Goal: Information Seeking & Learning: Find specific fact

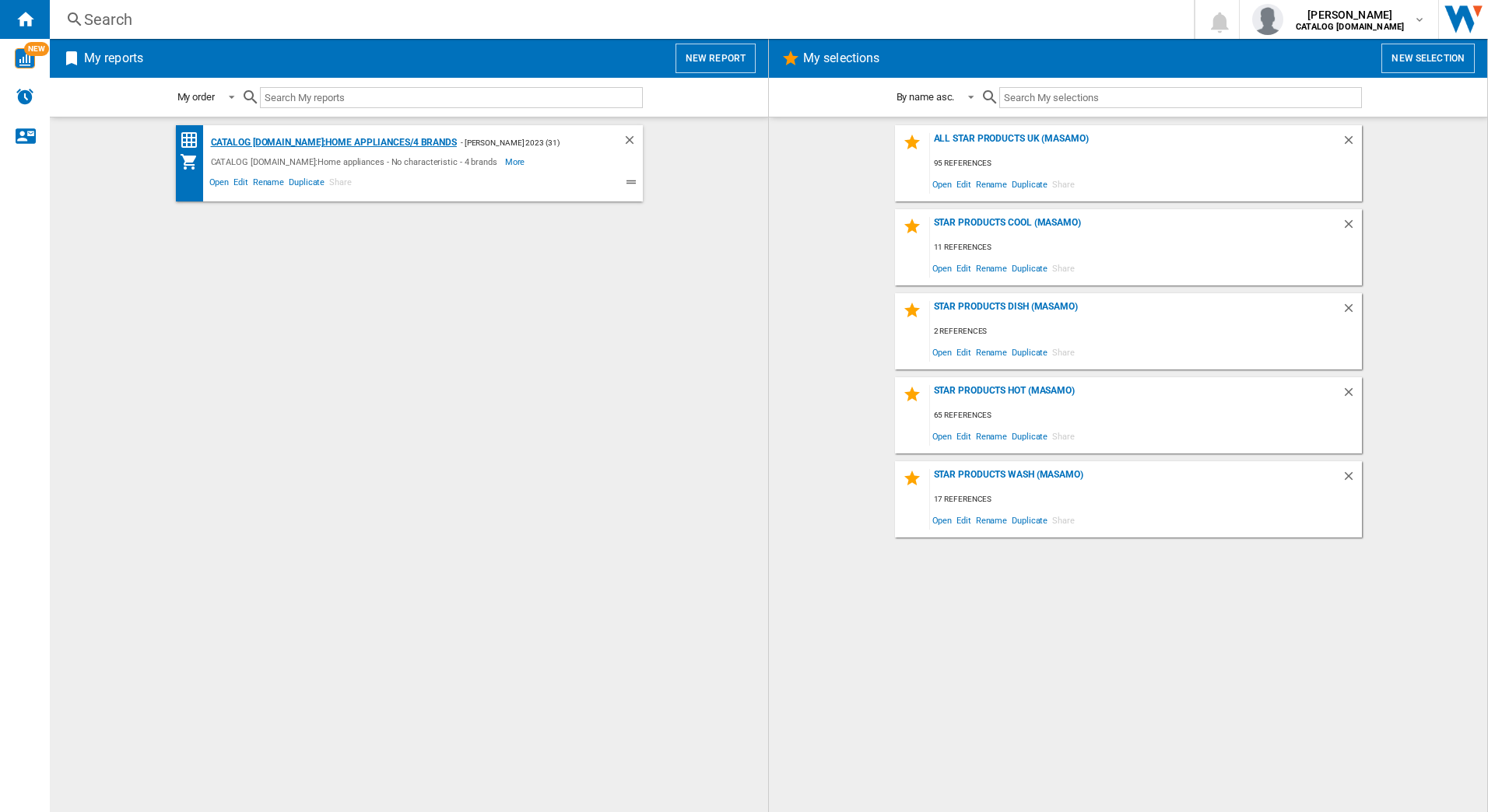
click at [315, 137] on div "CATALOG [DOMAIN_NAME]:Home appliances/4 brands" at bounding box center [331, 142] width 250 height 19
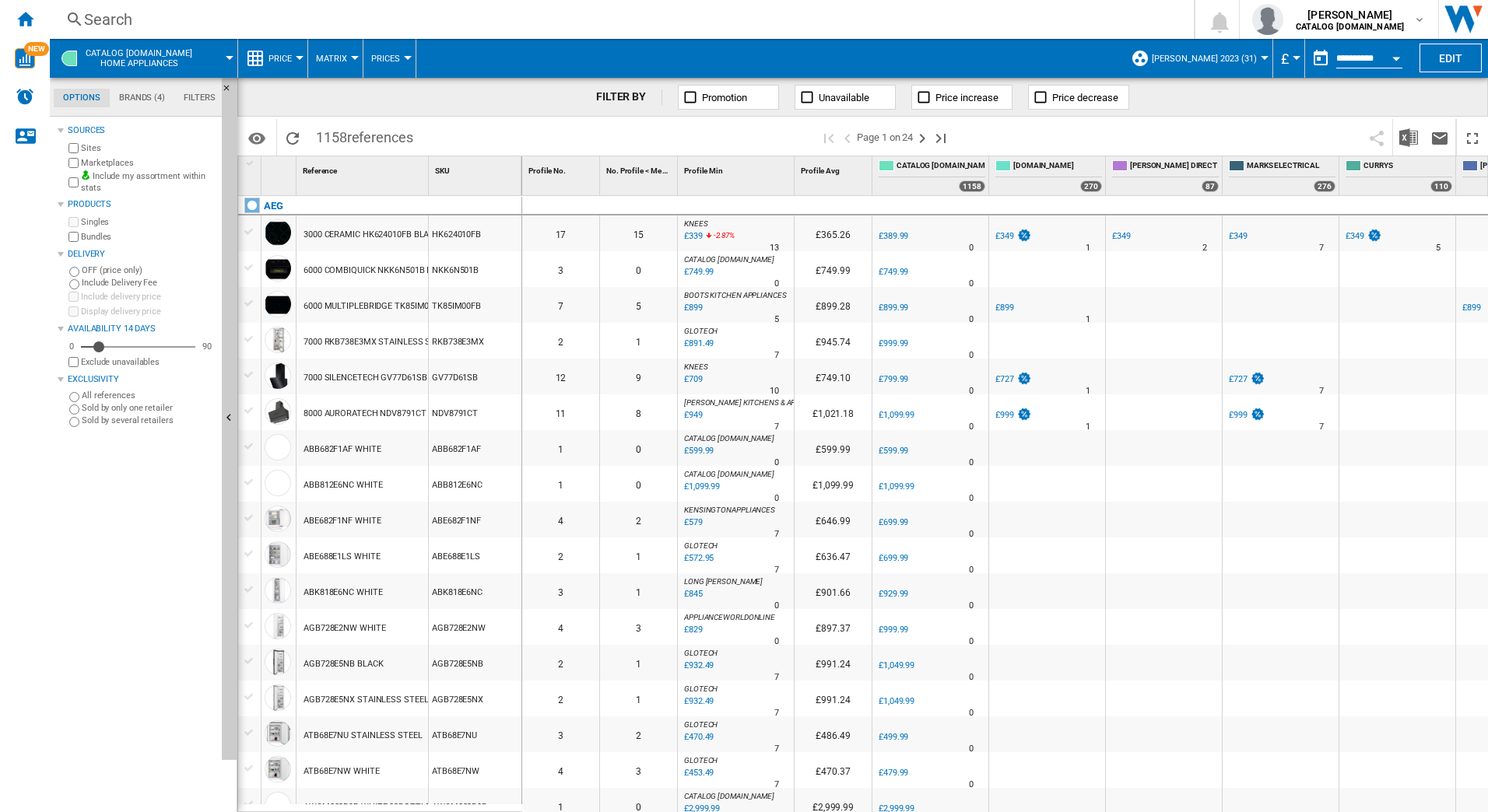
click at [206, 17] on div "Search" at bounding box center [618, 19] width 1069 height 22
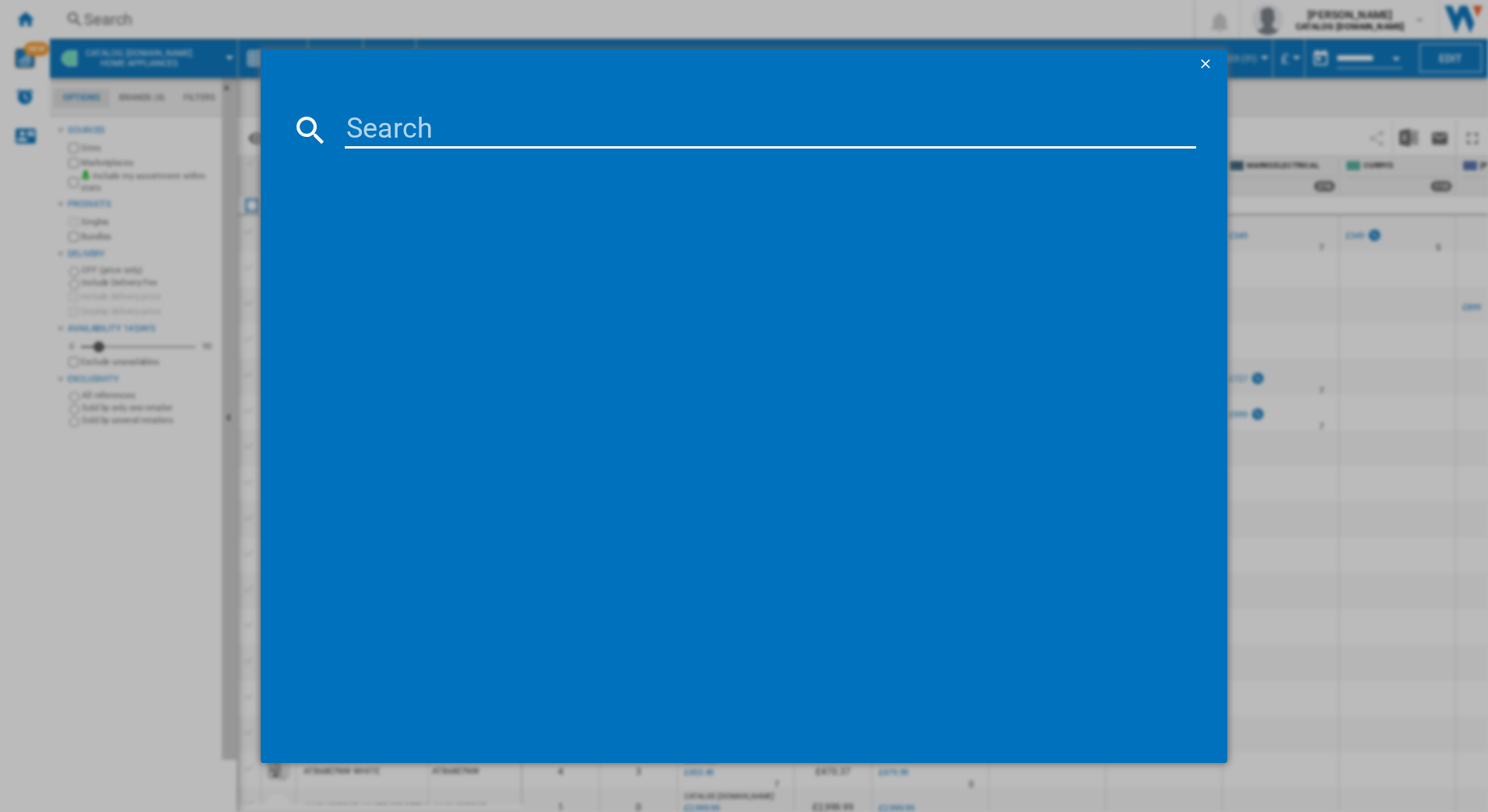
click at [368, 124] on input at bounding box center [770, 129] width 852 height 37
type input "dge5861hb"
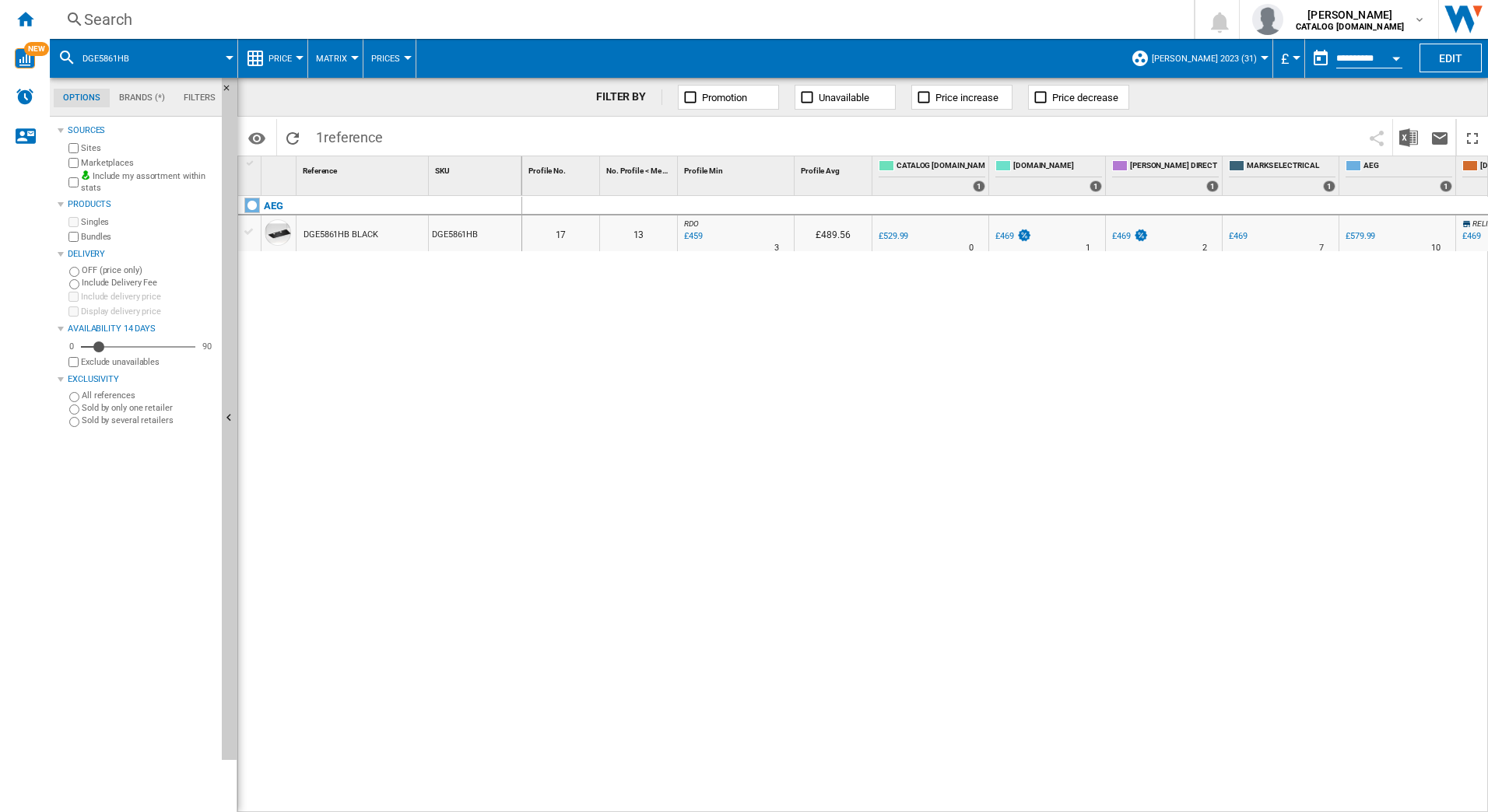
click at [237, 21] on div "Search" at bounding box center [618, 19] width 1069 height 22
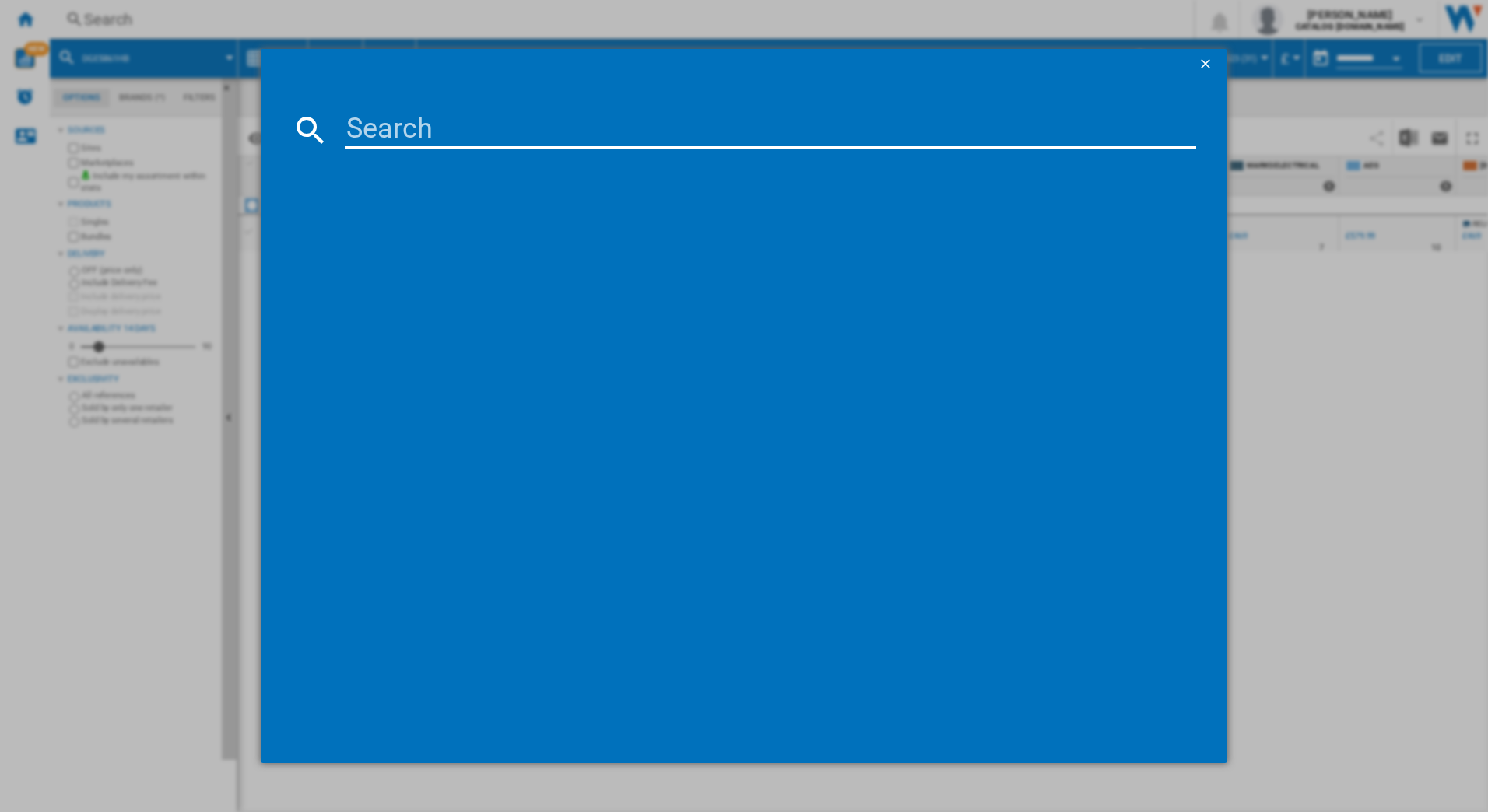
click at [360, 124] on input at bounding box center [770, 129] width 852 height 37
type input "nsk6d181ec"
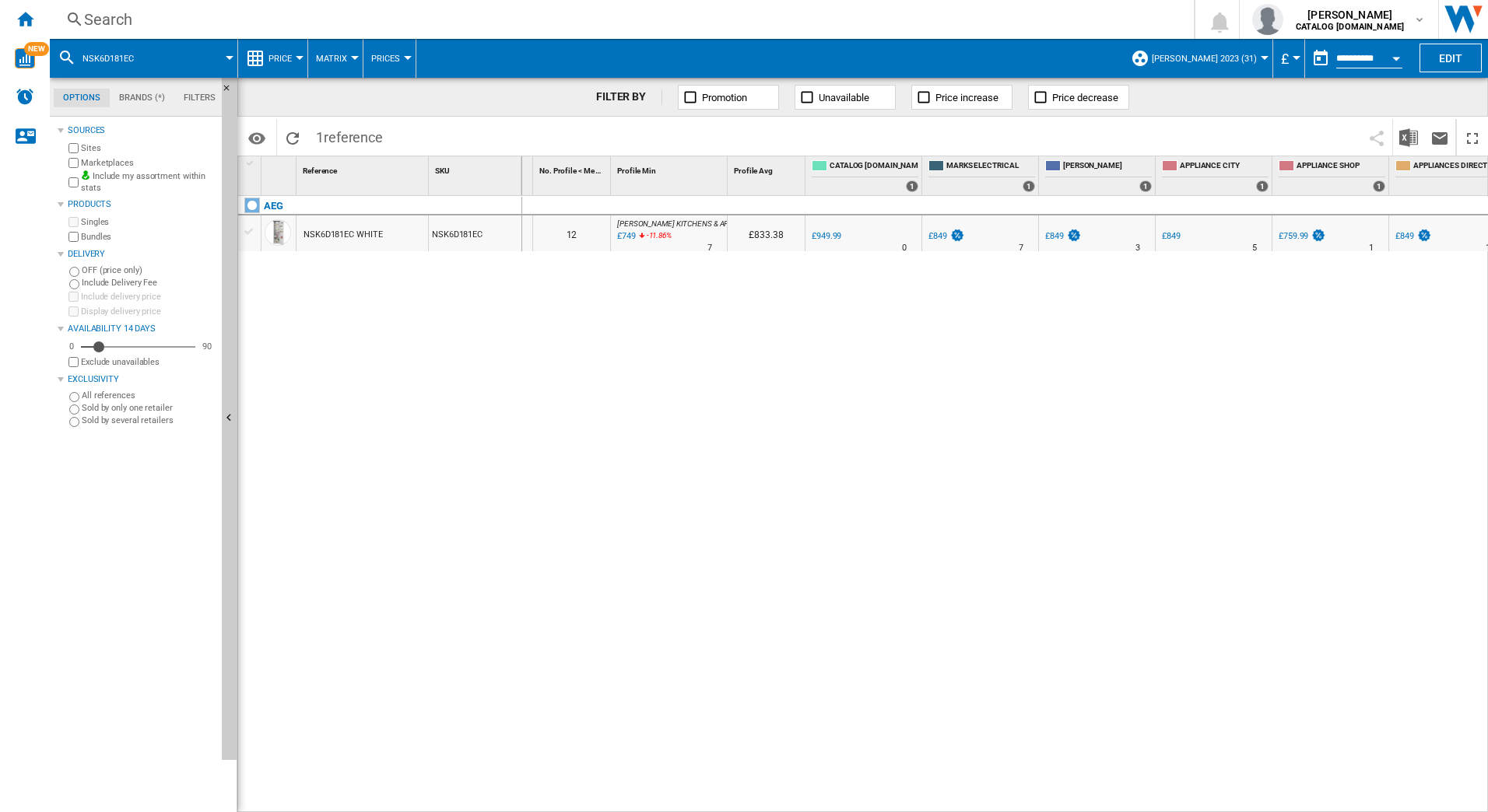
click at [217, 9] on div "Search" at bounding box center [618, 19] width 1069 height 22
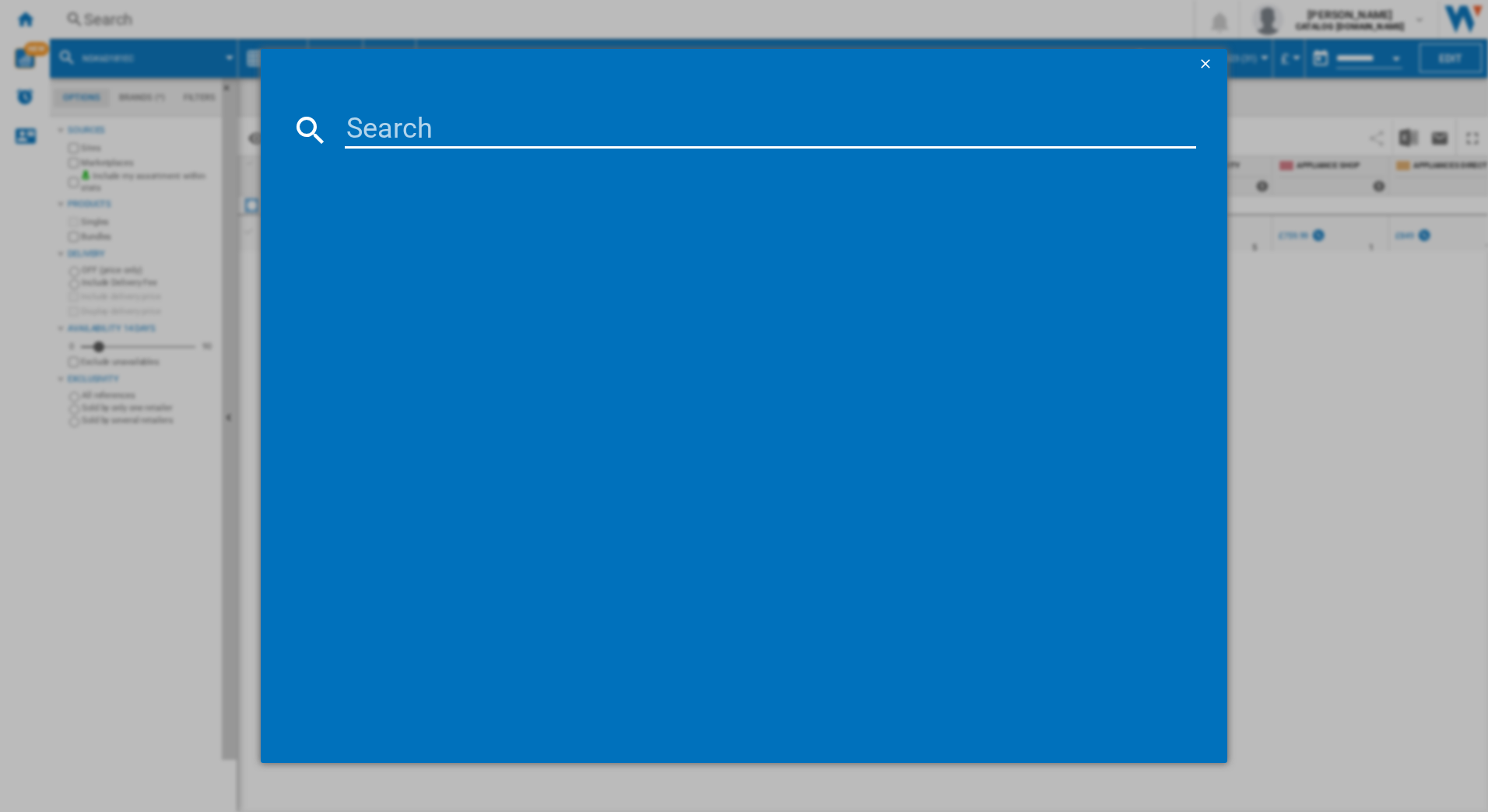
click at [368, 119] on input at bounding box center [770, 129] width 852 height 37
type input "nab7n181ec"
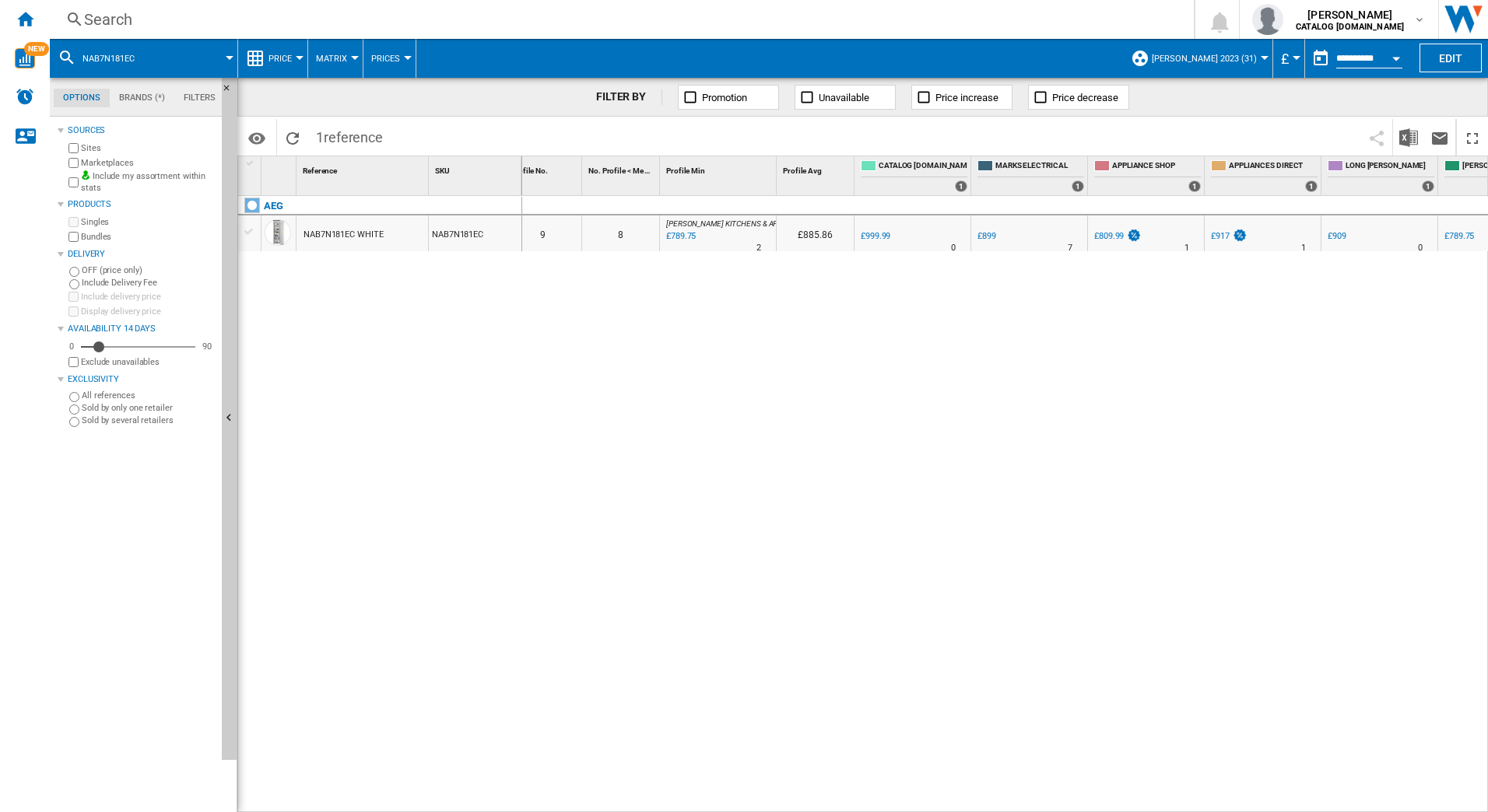
click at [181, 25] on div "Search" at bounding box center [618, 19] width 1069 height 22
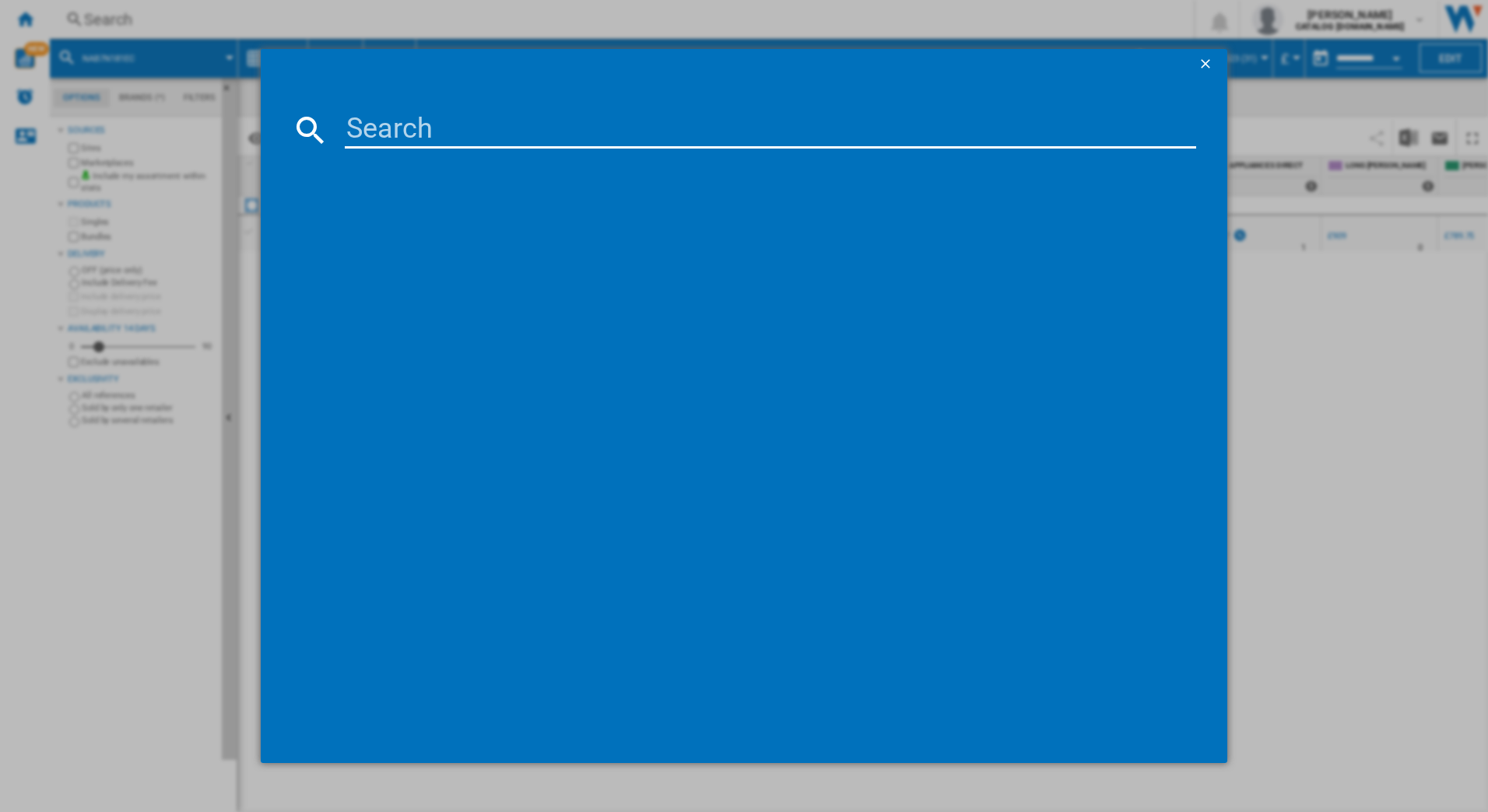
click at [379, 126] on input at bounding box center [770, 129] width 852 height 37
type input "fse84607p"
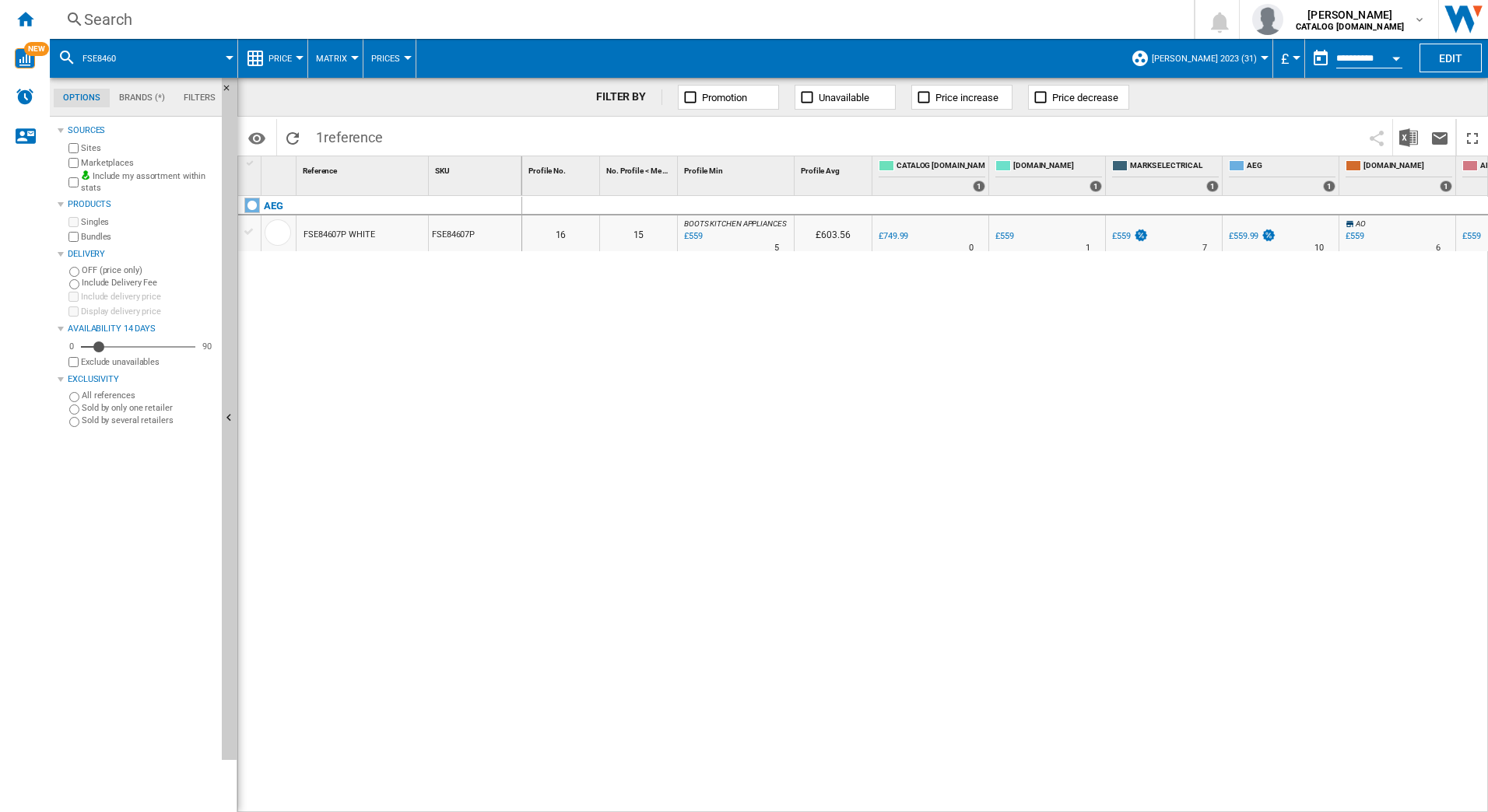
click at [156, 19] on div "Search" at bounding box center [618, 19] width 1069 height 22
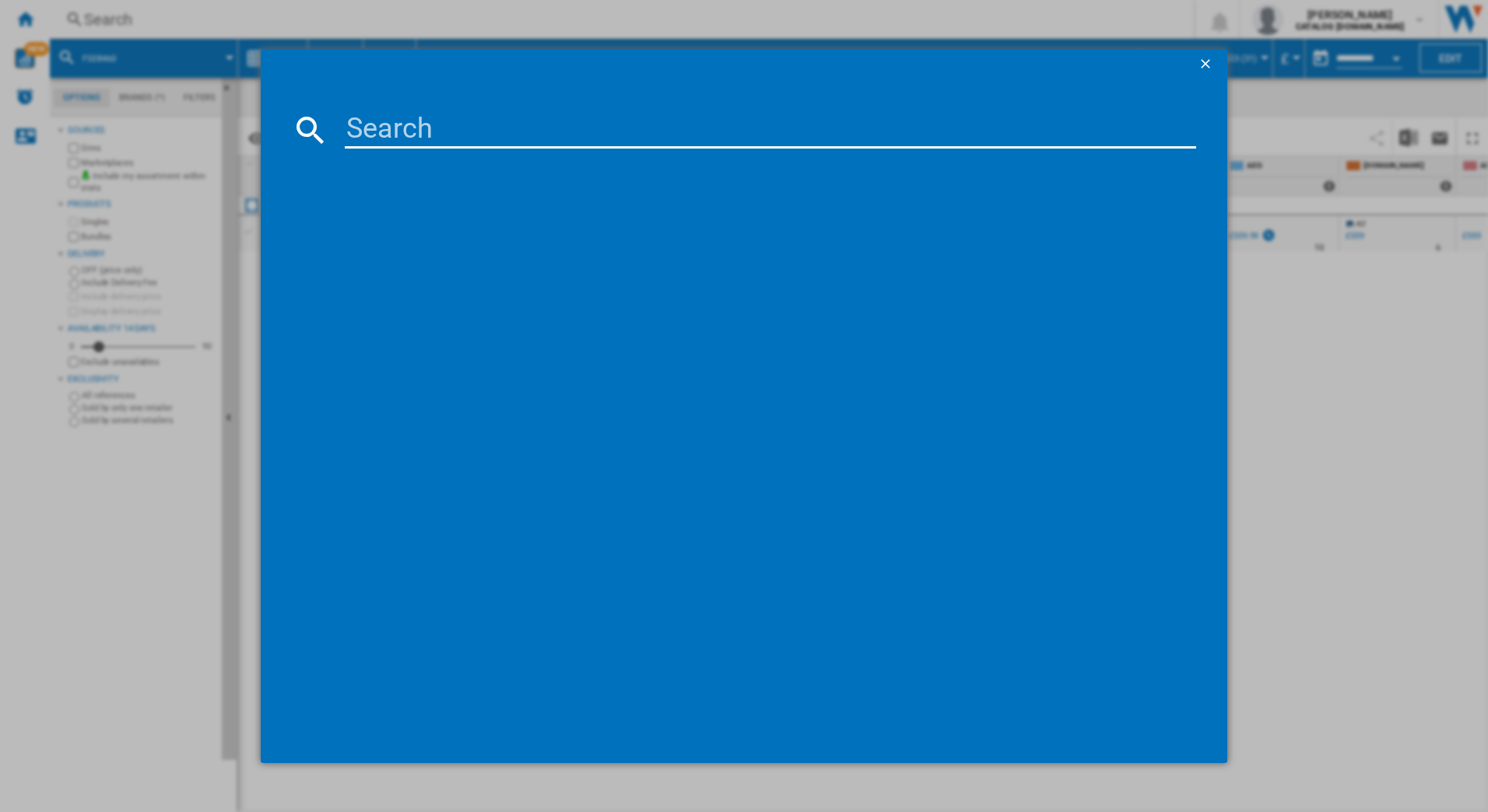
click at [360, 126] on input at bounding box center [770, 129] width 852 height 37
type input "t6pb521as"
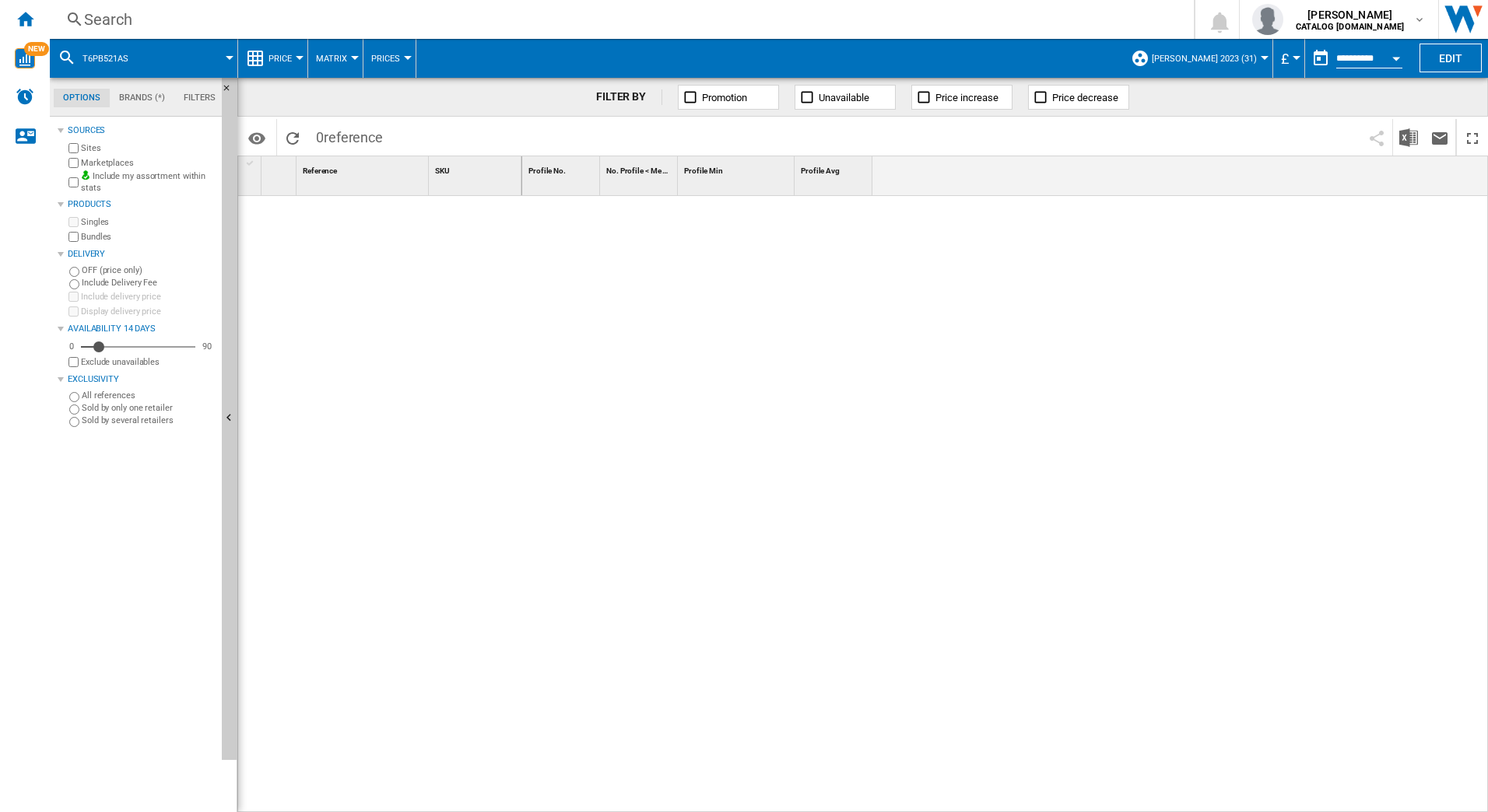
click at [237, 22] on div "Search" at bounding box center [618, 19] width 1069 height 22
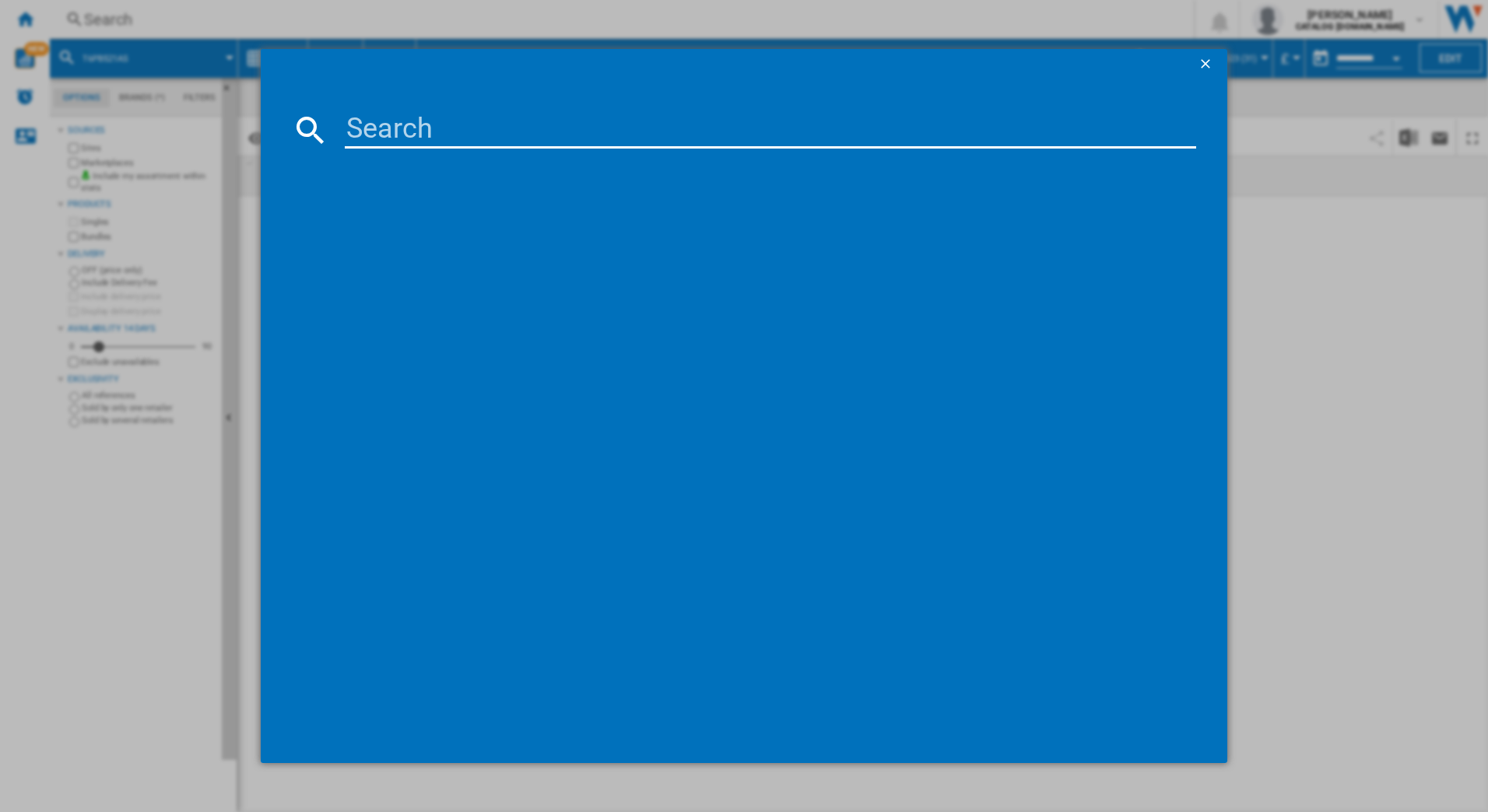
click at [354, 127] on input at bounding box center [770, 129] width 852 height 37
type input "t6"
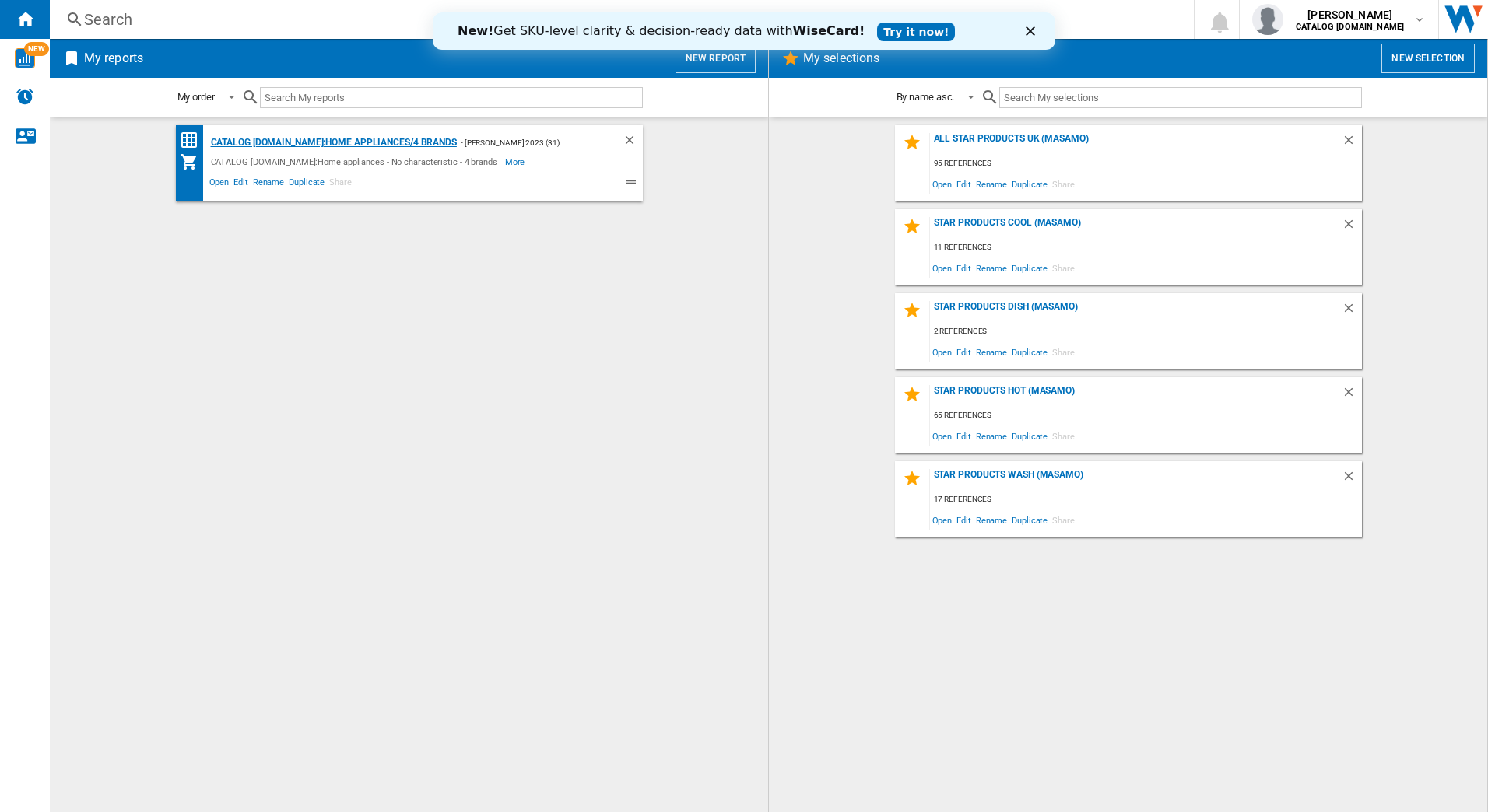
click at [382, 143] on div "CATALOG ELECTROLUX.UK:Home appliances/4 brands" at bounding box center [331, 142] width 250 height 19
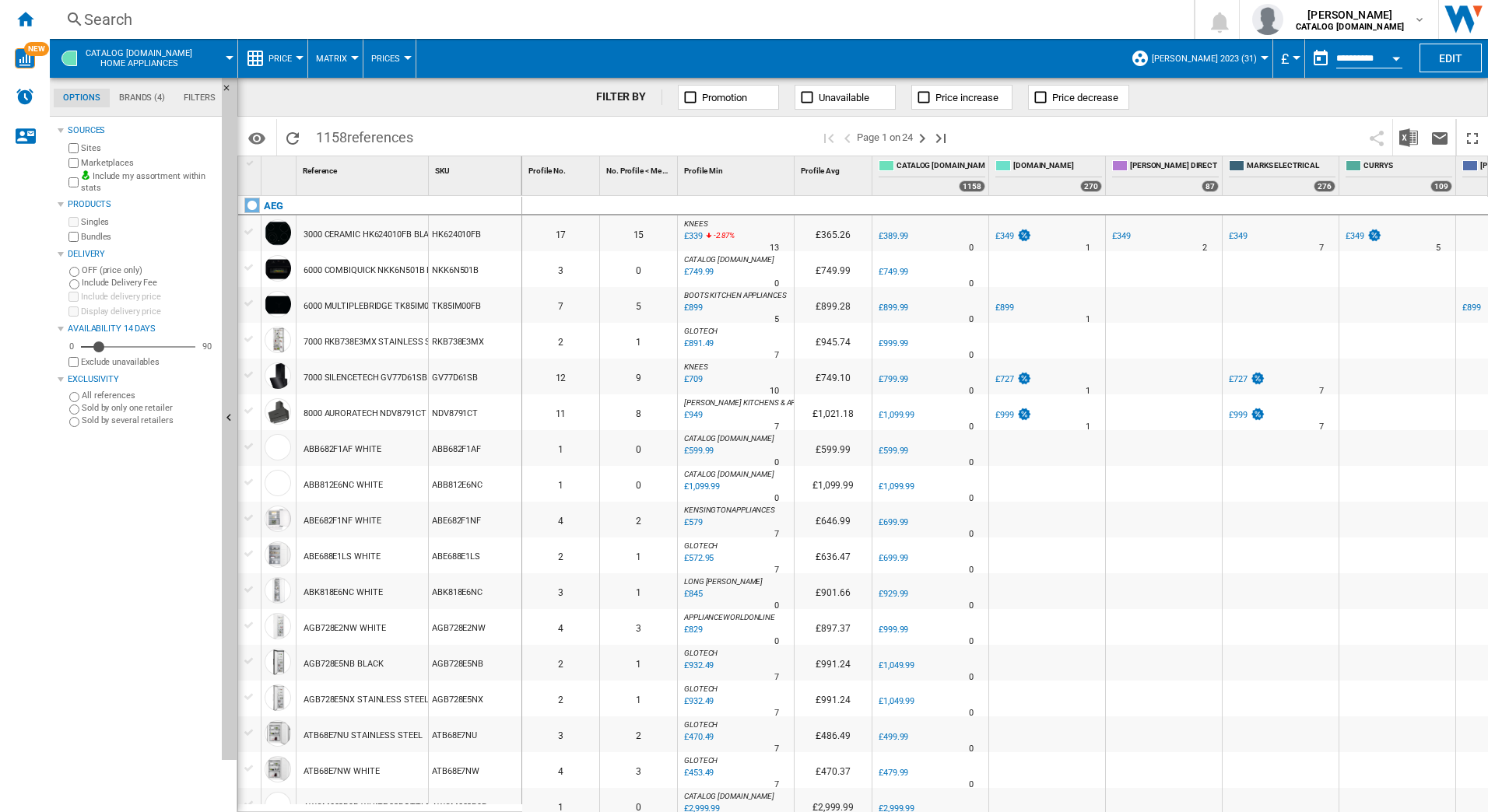
click at [236, 22] on div "Search" at bounding box center [618, 19] width 1069 height 22
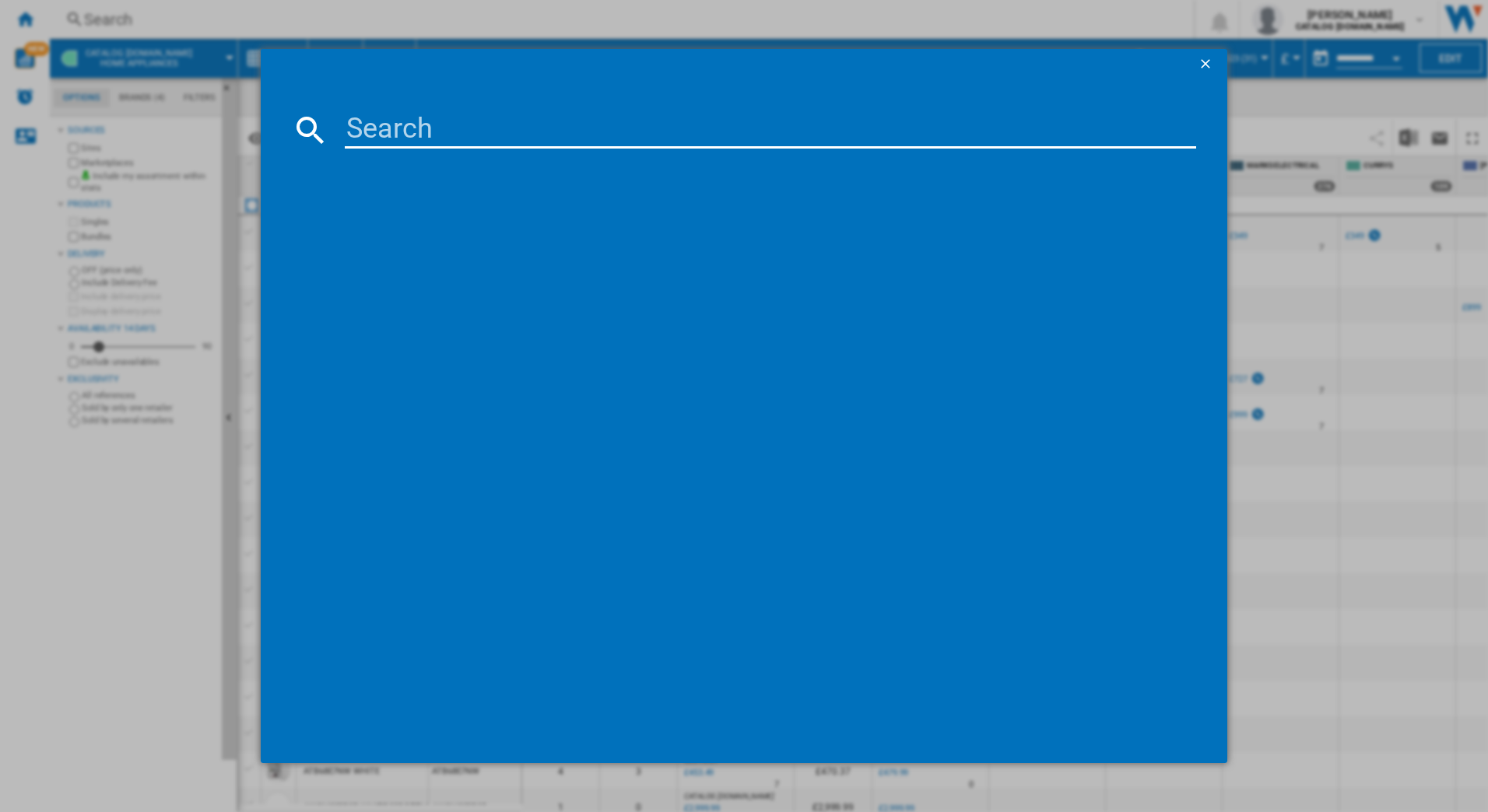
click at [374, 134] on input at bounding box center [770, 129] width 852 height 37
type input "ts6pb521ab"
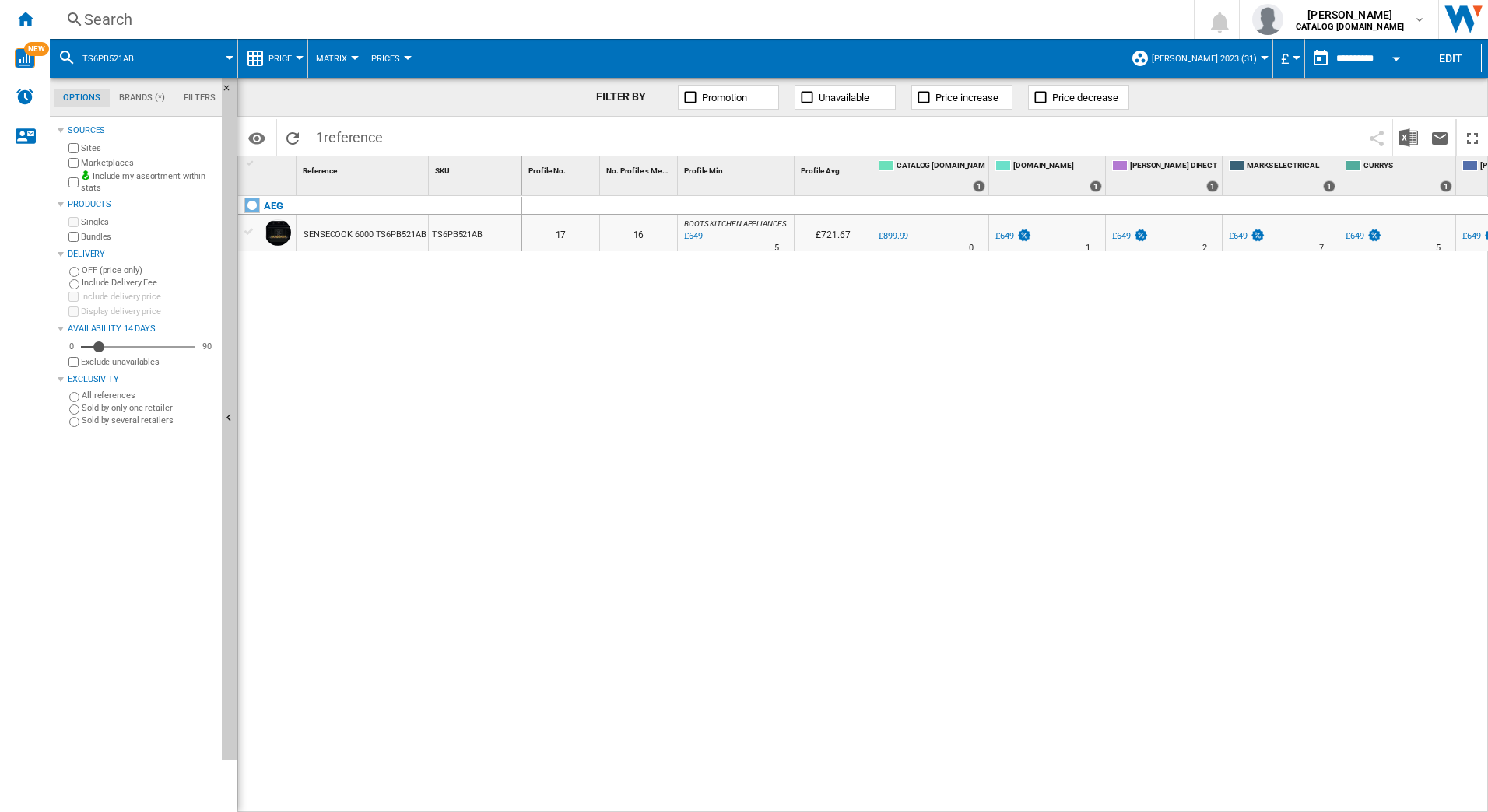
click at [199, 19] on div "Search" at bounding box center [618, 19] width 1069 height 22
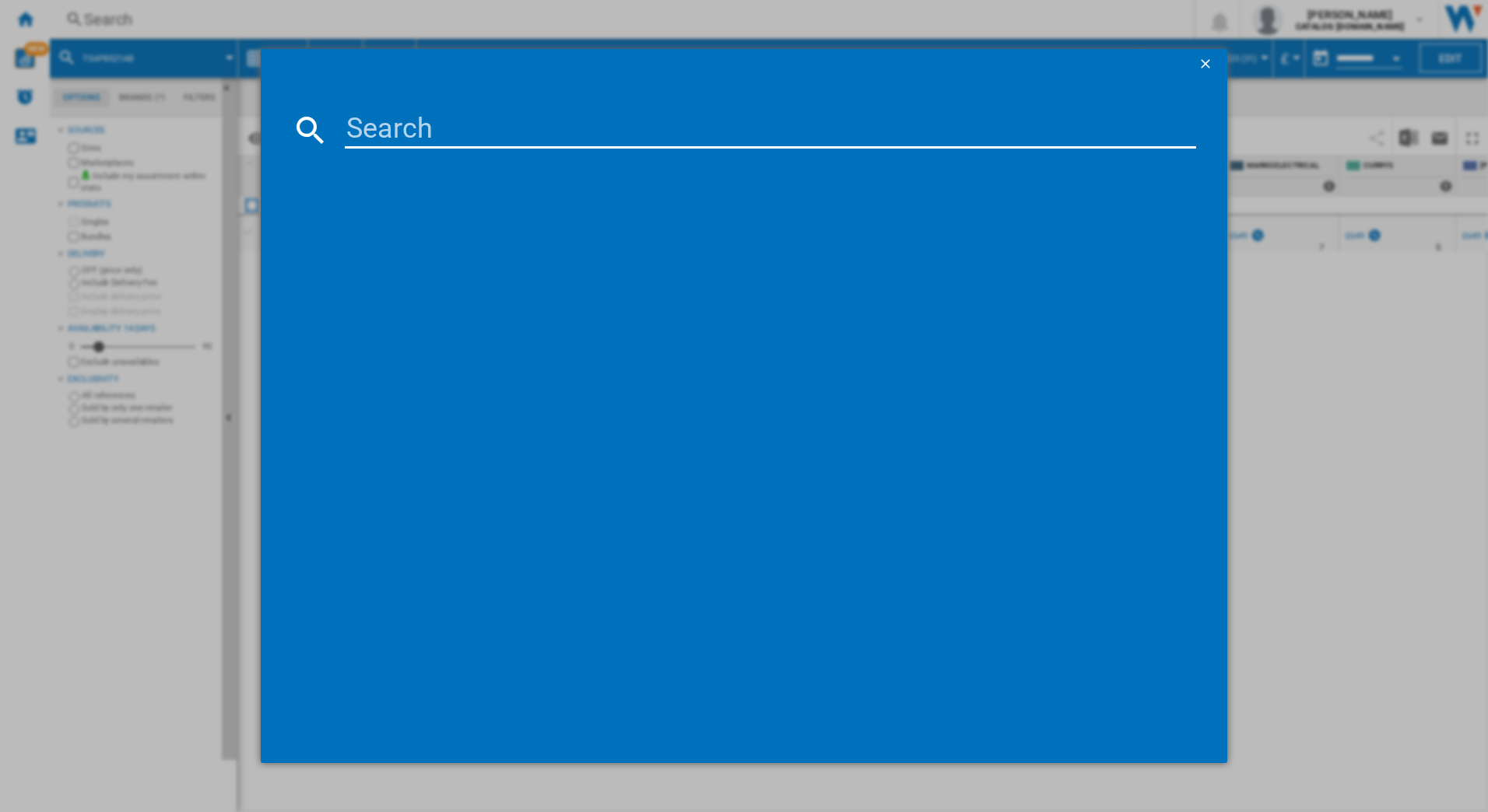
click at [355, 122] on input at bounding box center [770, 129] width 852 height 37
type input "od8k11b"
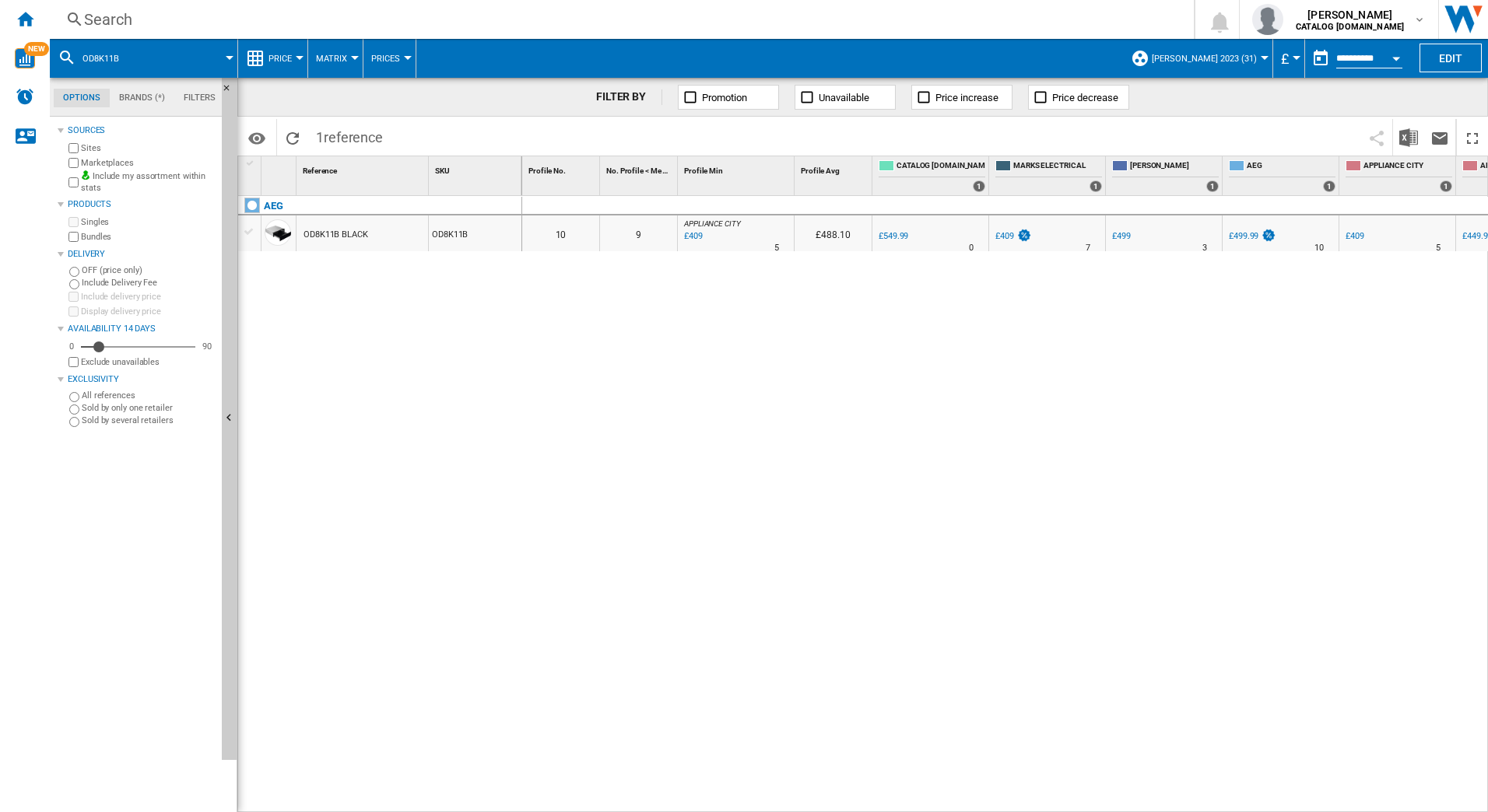
click at [168, 27] on div "Search" at bounding box center [618, 19] width 1069 height 22
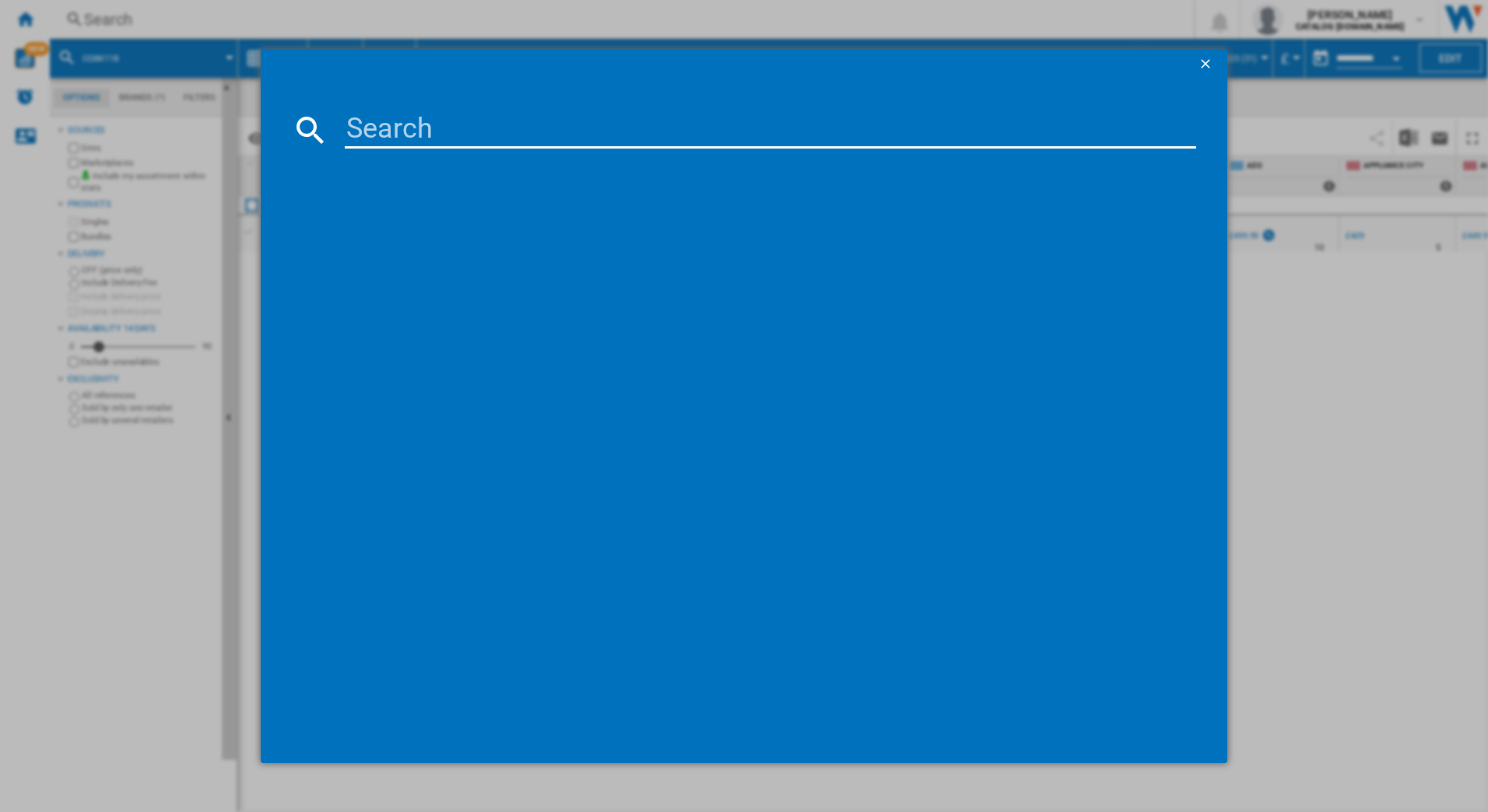
click at [388, 126] on input at bounding box center [770, 129] width 852 height 37
type input "hkb95450nb"
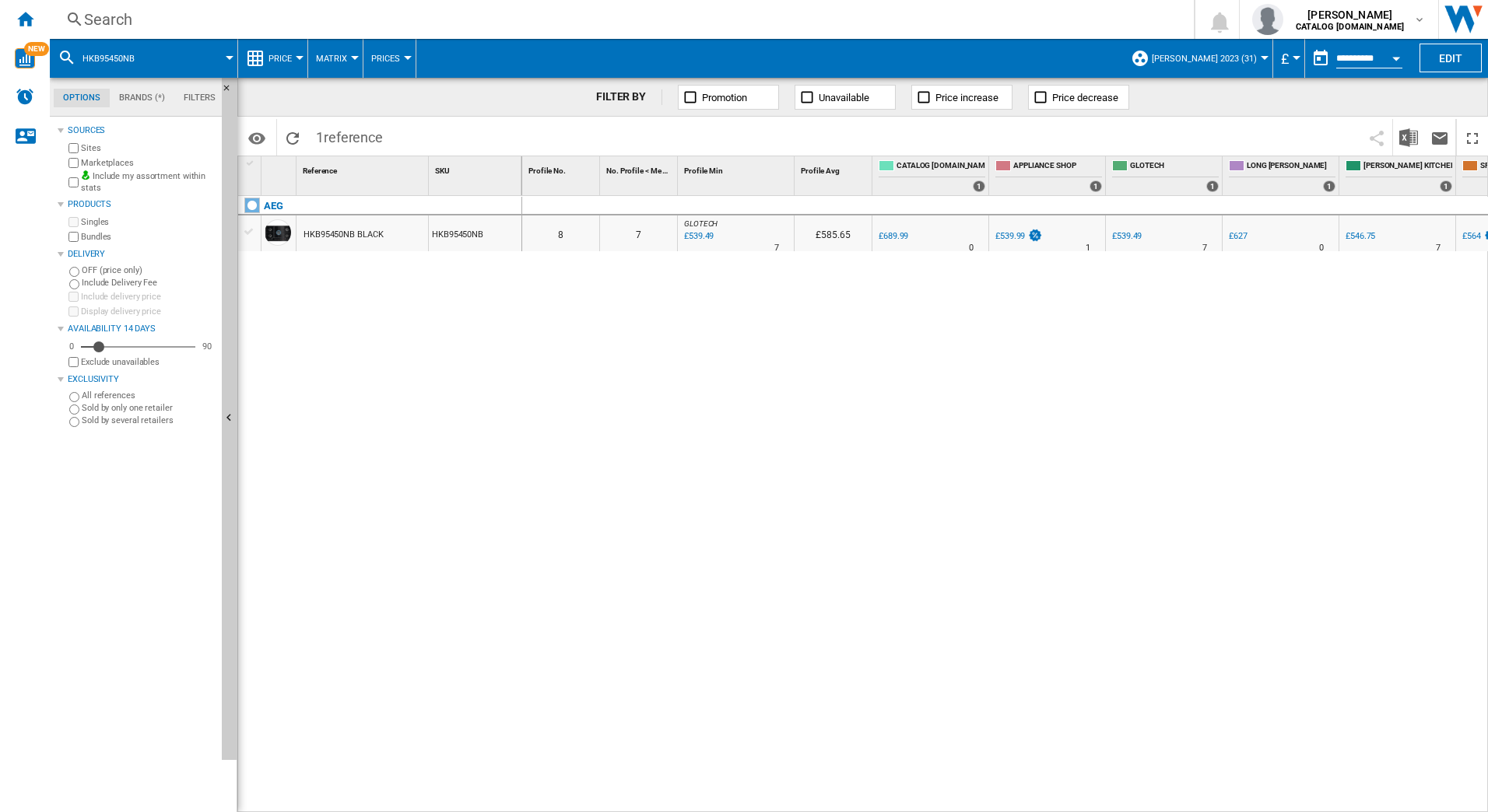
click at [174, 19] on div "Search" at bounding box center [618, 19] width 1069 height 22
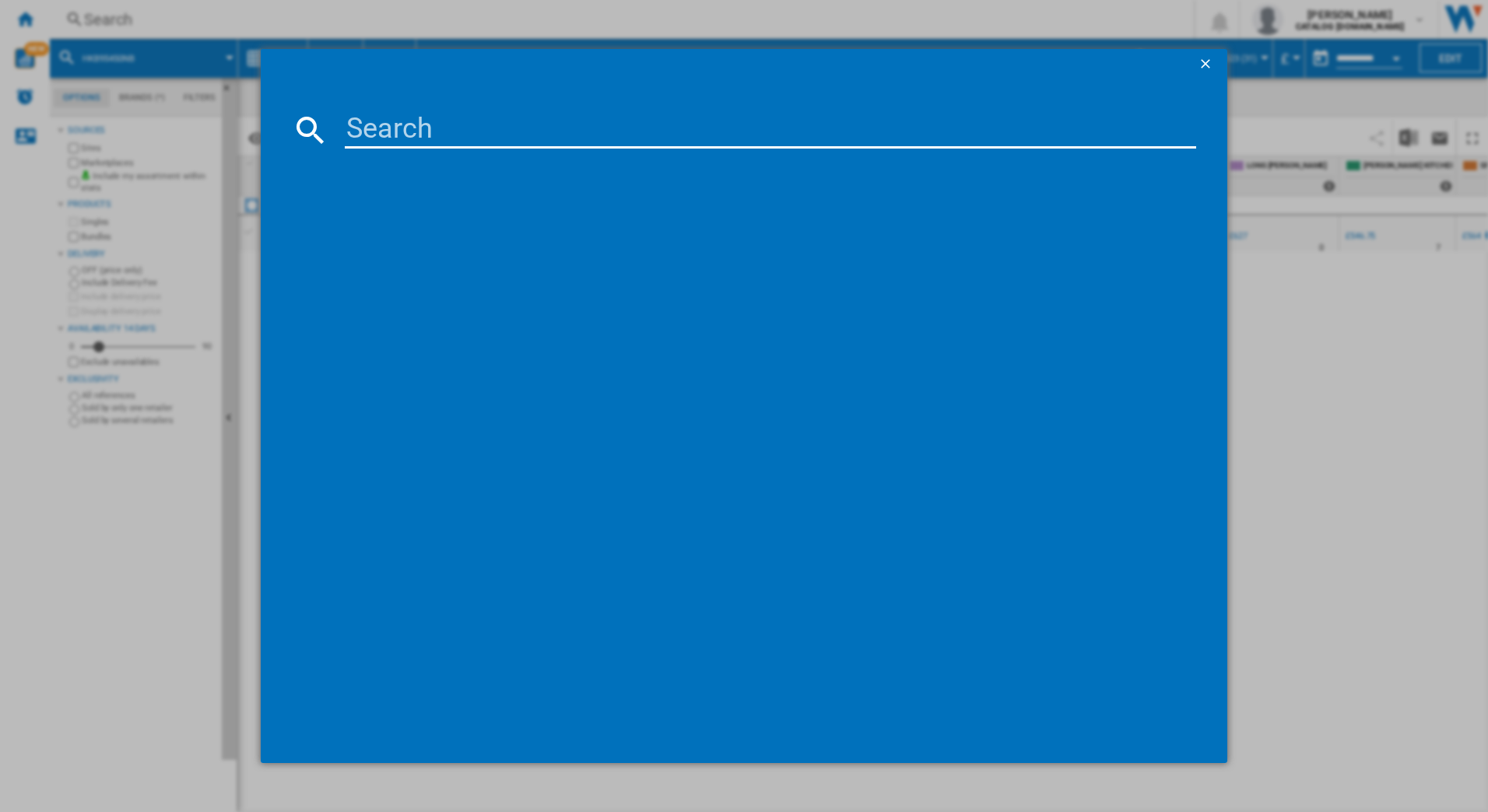
click at [360, 126] on input at bounding box center [770, 129] width 852 height 37
type input "ob6sm261ub"
